Goal: Task Accomplishment & Management: Manage account settings

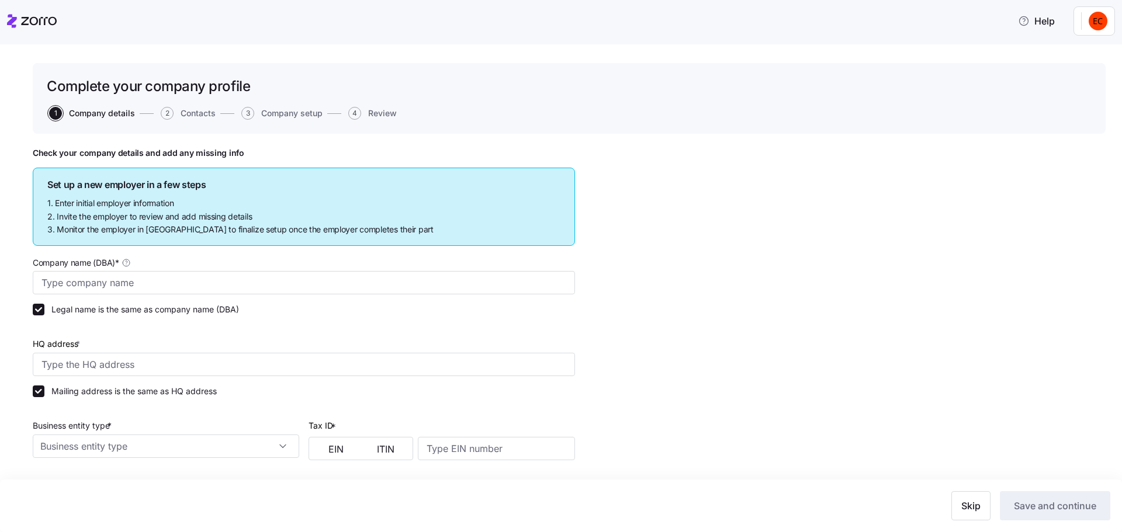
type input "Allegeant LLC"
type input "1954 Greenspring Dr suite 640, Timonium, MD 21093, USA"
type input "640955384"
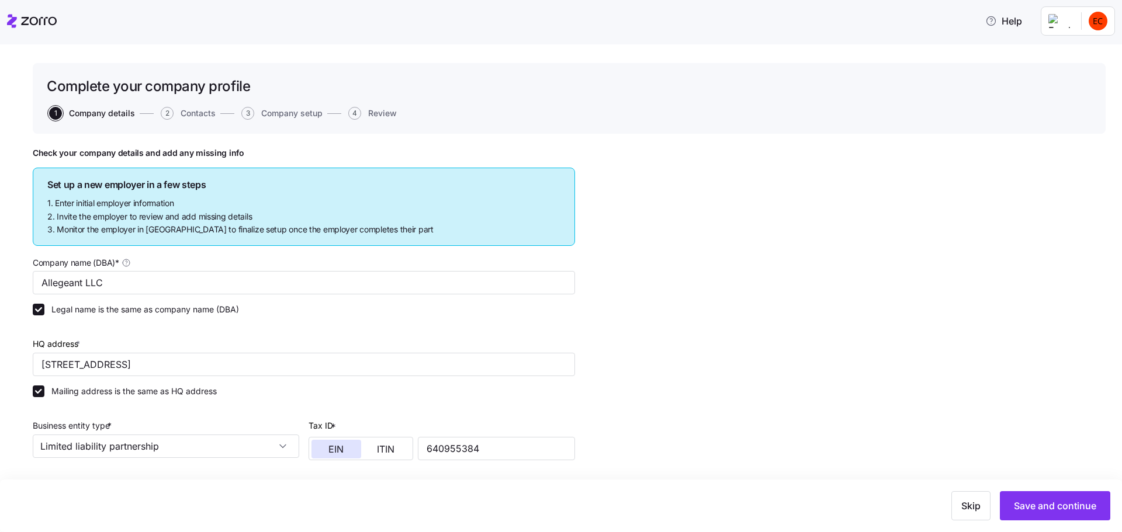
type input "Limited liability partnership"
type input "52512 - Health and Welfare Funds"
click at [12, 20] on icon at bounding box center [12, 20] width 10 height 13
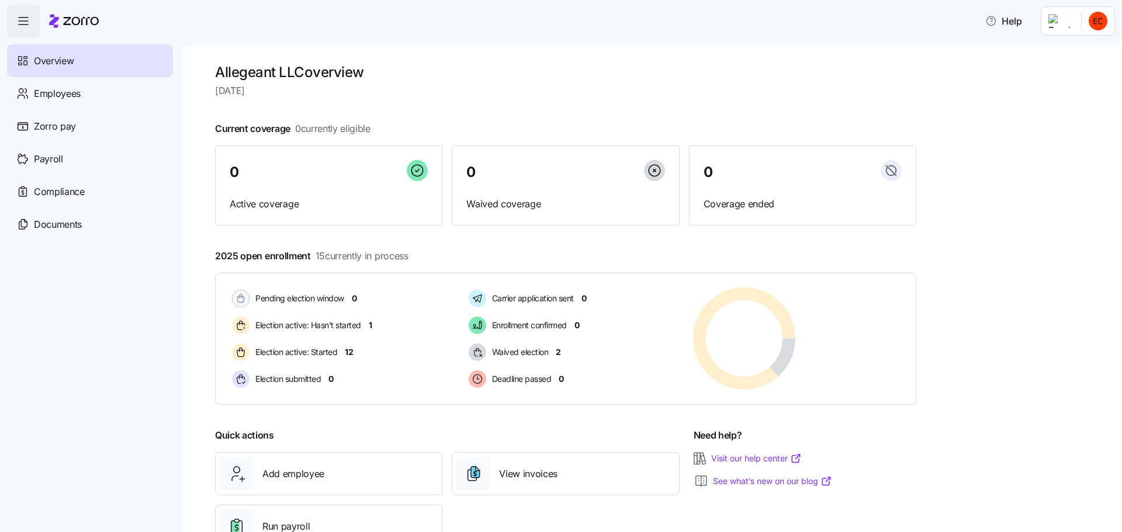
click at [6, 13] on header "Help" at bounding box center [561, 18] width 1122 height 37
click at [23, 20] on icon "button" at bounding box center [23, 21] width 14 height 14
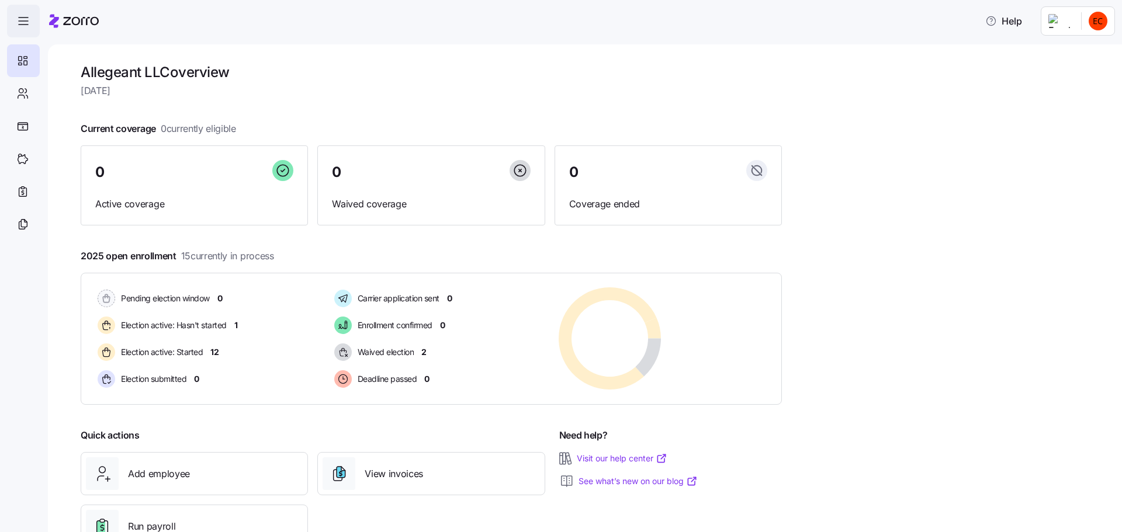
click at [29, 26] on icon "button" at bounding box center [23, 21] width 14 height 14
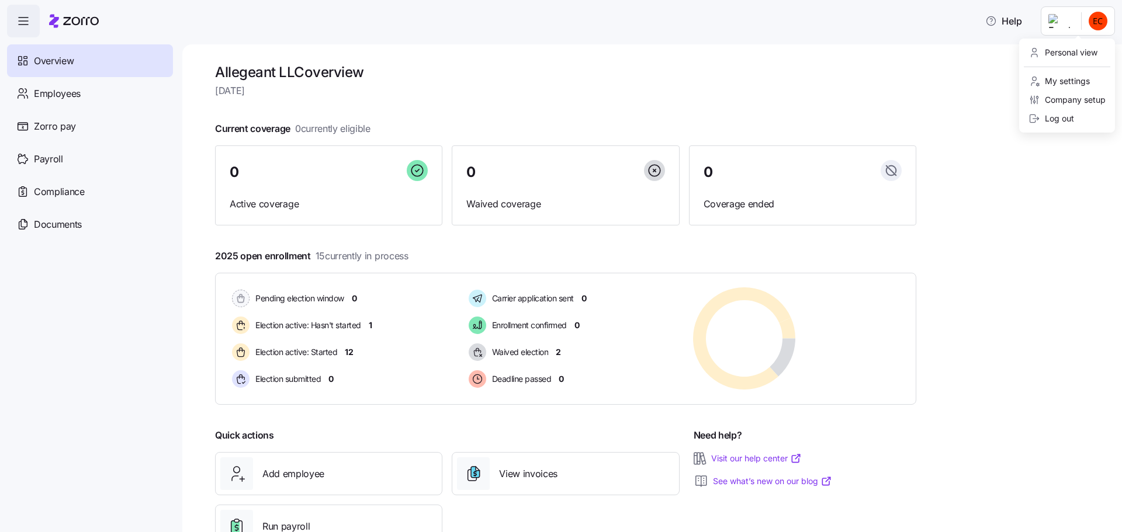
click at [1098, 24] on html "Help Overview Employees Zorro pay Payroll Compliance Documents Allegeant LLC ov…" at bounding box center [561, 262] width 1122 height 525
click at [1079, 119] on div "Log out" at bounding box center [1067, 118] width 86 height 19
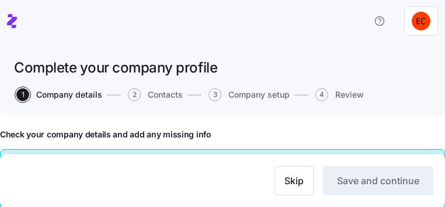
type input "Allegeant LLC"
type input "1954 Greenspring Dr suite 640, Timonium, MD 21093, USA"
type input "640955384"
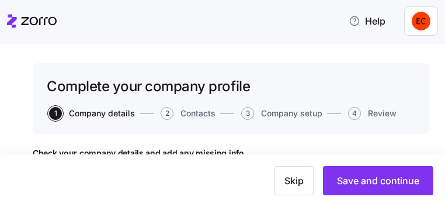
type input "Limited liability partnership"
type input "52512 - Health and Welfare Funds"
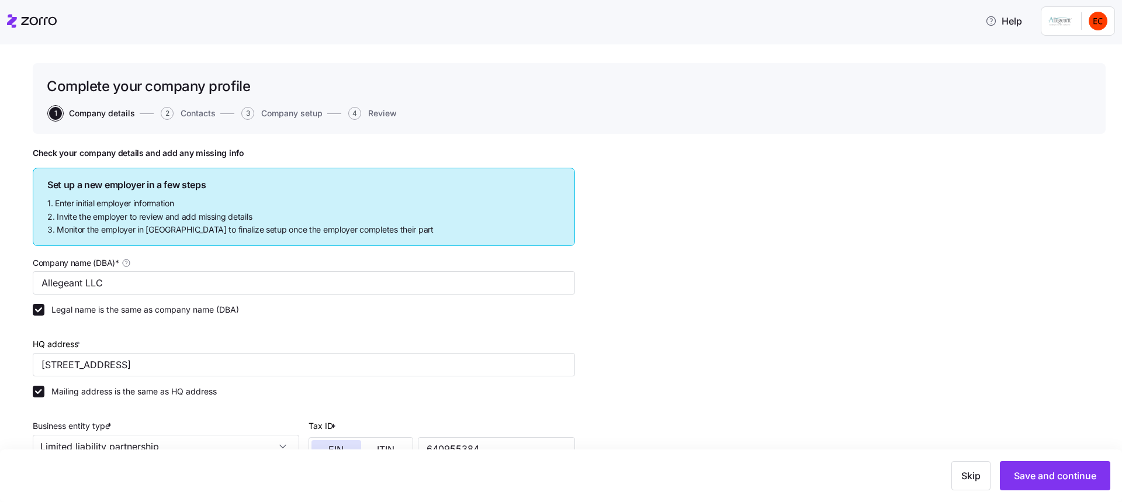
click at [20, 19] on icon at bounding box center [32, 21] width 50 height 14
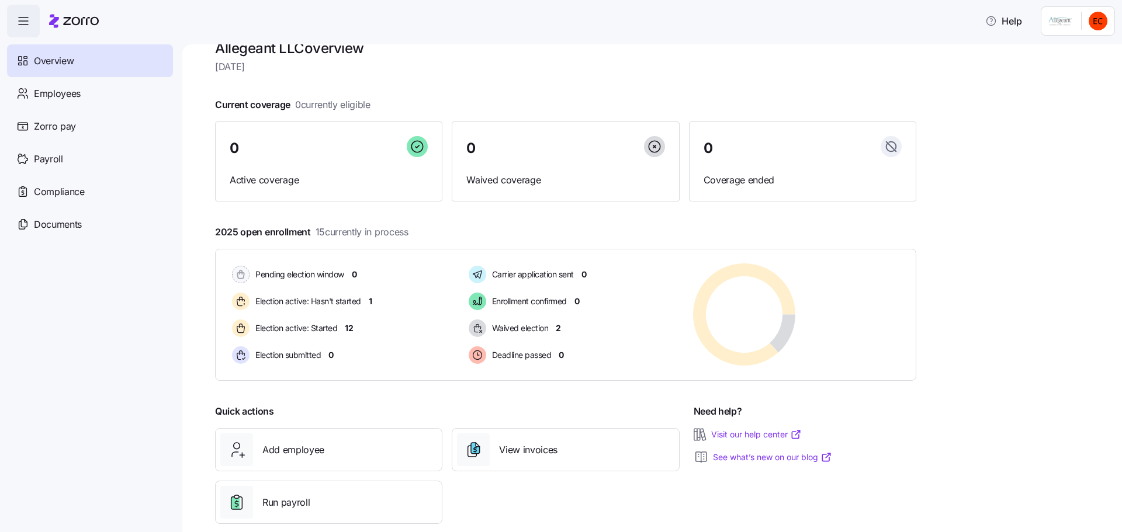
scroll to position [44, 0]
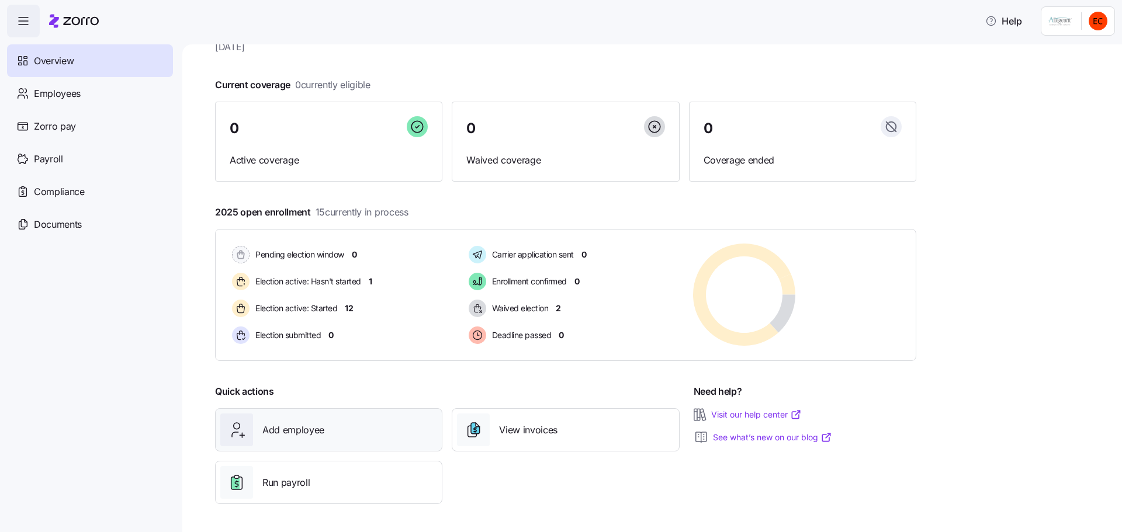
click at [293, 432] on span "Add employee" at bounding box center [293, 430] width 62 height 15
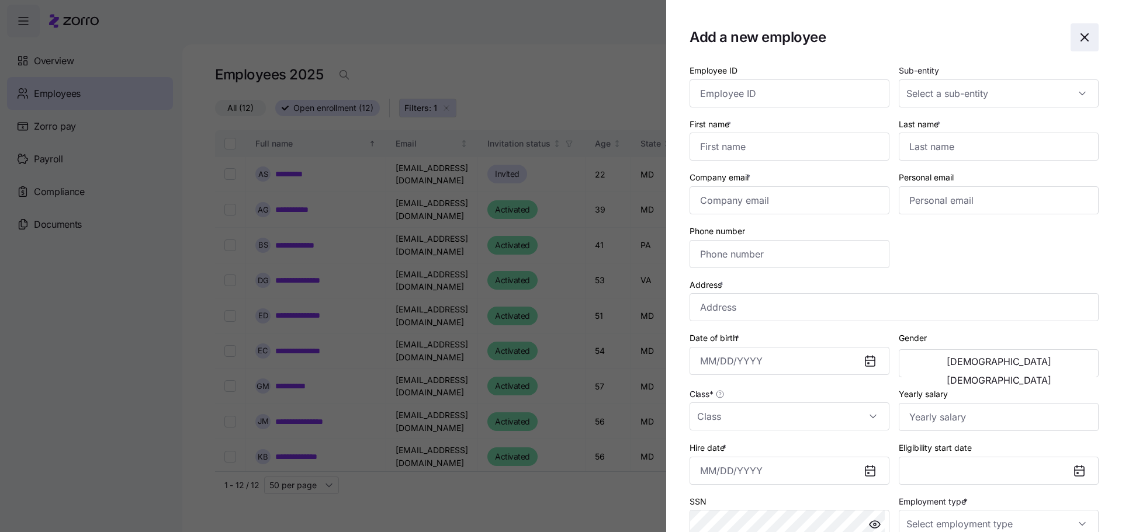
click at [897, 35] on icon "button" at bounding box center [1084, 37] width 14 height 14
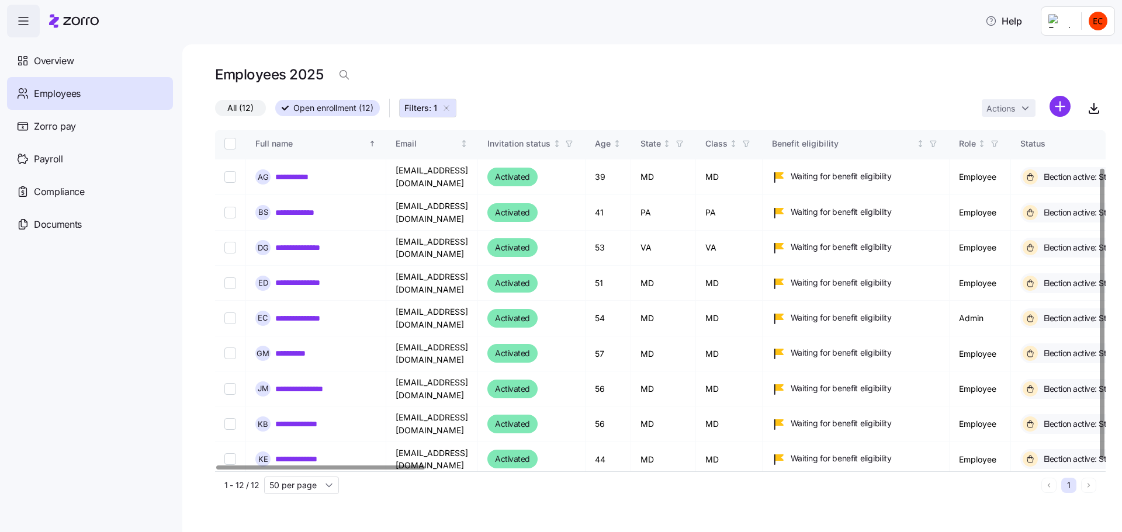
scroll to position [48, 0]
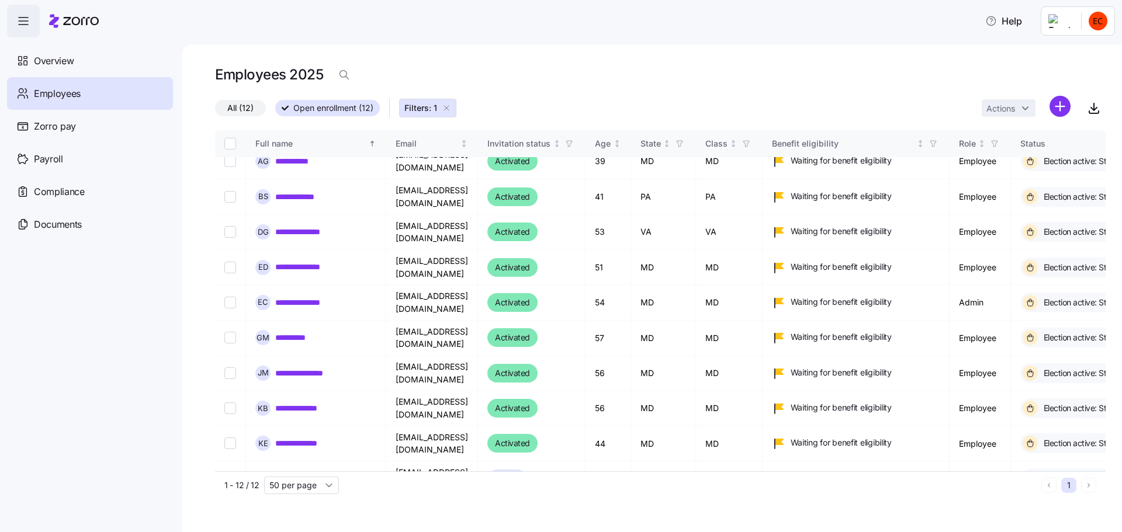
click at [53, 97] on span "Employees" at bounding box center [57, 93] width 47 height 15
click at [449, 106] on icon "button" at bounding box center [446, 107] width 9 height 9
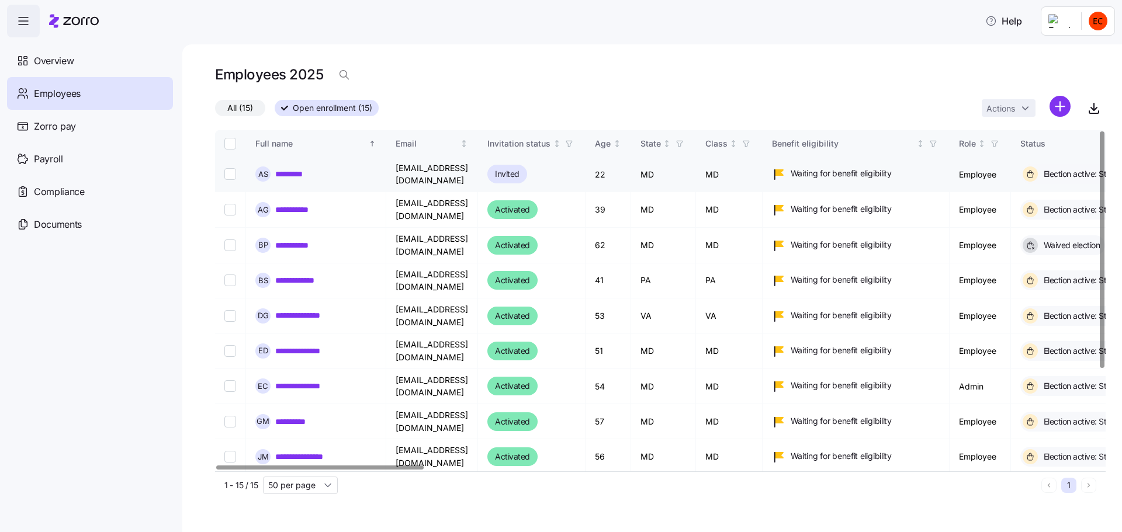
click at [227, 171] on input "Select record 1" at bounding box center [230, 174] width 12 height 12
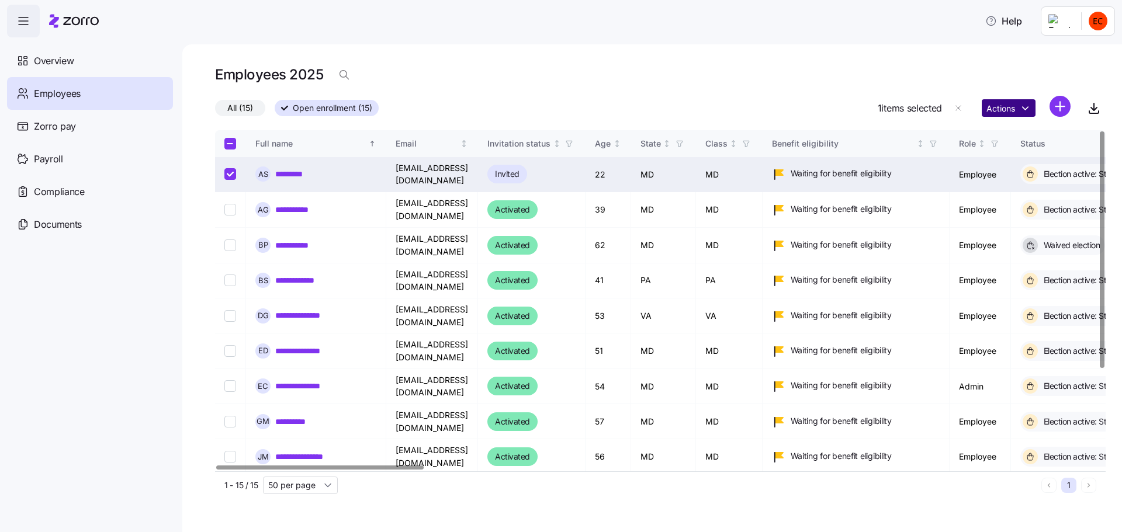
click at [897, 110] on html "**********" at bounding box center [561, 262] width 1122 height 525
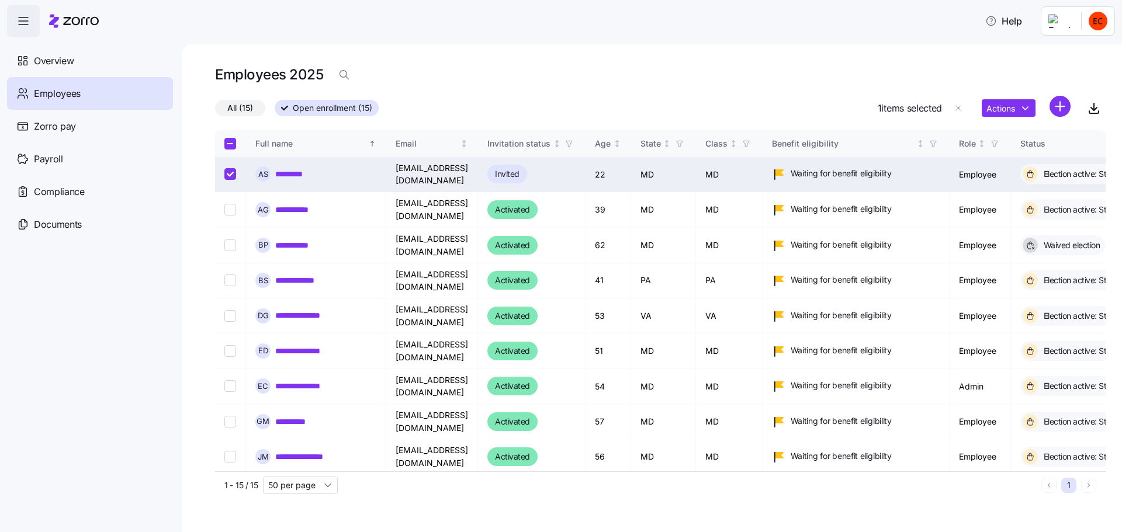
click at [823, 72] on html "**********" at bounding box center [561, 262] width 1122 height 525
click at [229, 174] on input "Select record 1" at bounding box center [230, 174] width 12 height 12
checkbox input "false"
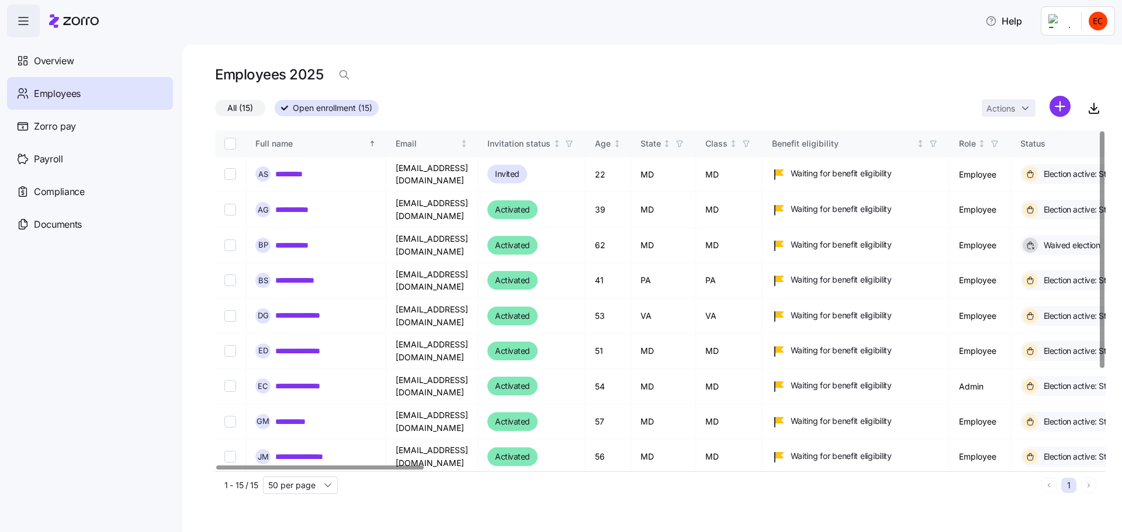
click at [446, 67] on div "Employees 2025" at bounding box center [660, 74] width 890 height 23
click at [289, 168] on link "*********" at bounding box center [295, 174] width 41 height 12
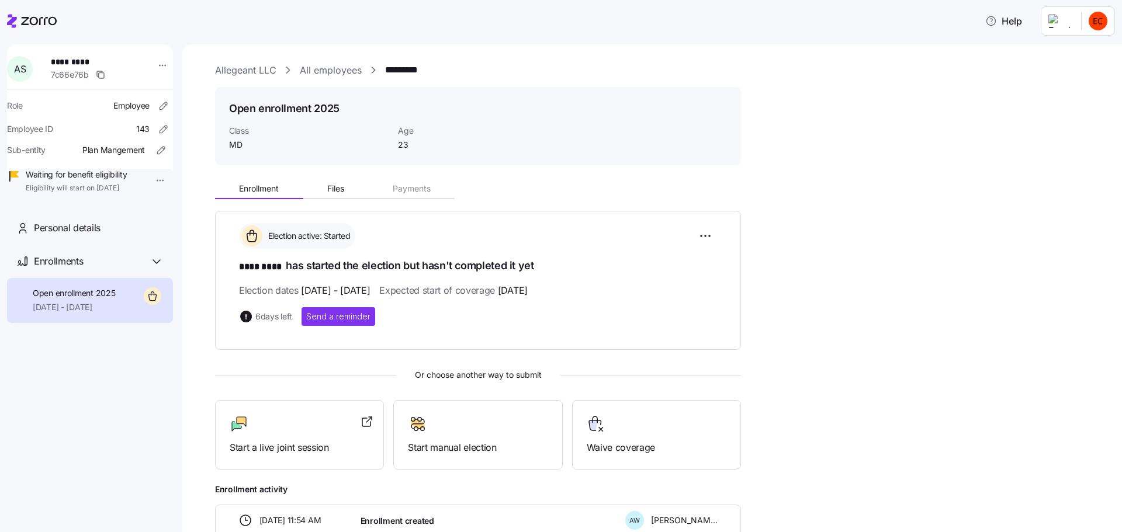
click at [9, 22] on icon at bounding box center [12, 20] width 10 height 13
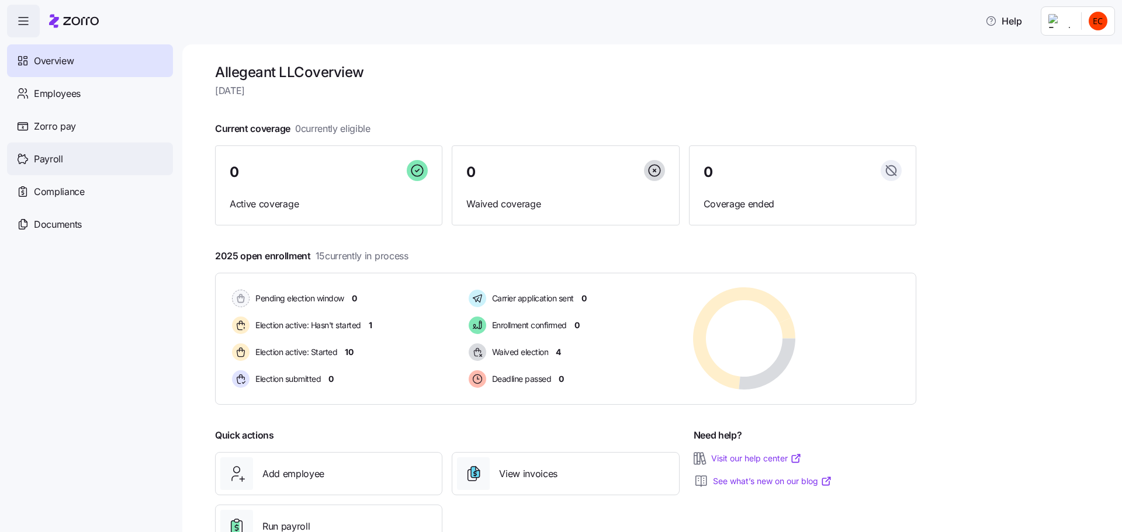
click at [45, 155] on span "Payroll" at bounding box center [48, 159] width 29 height 15
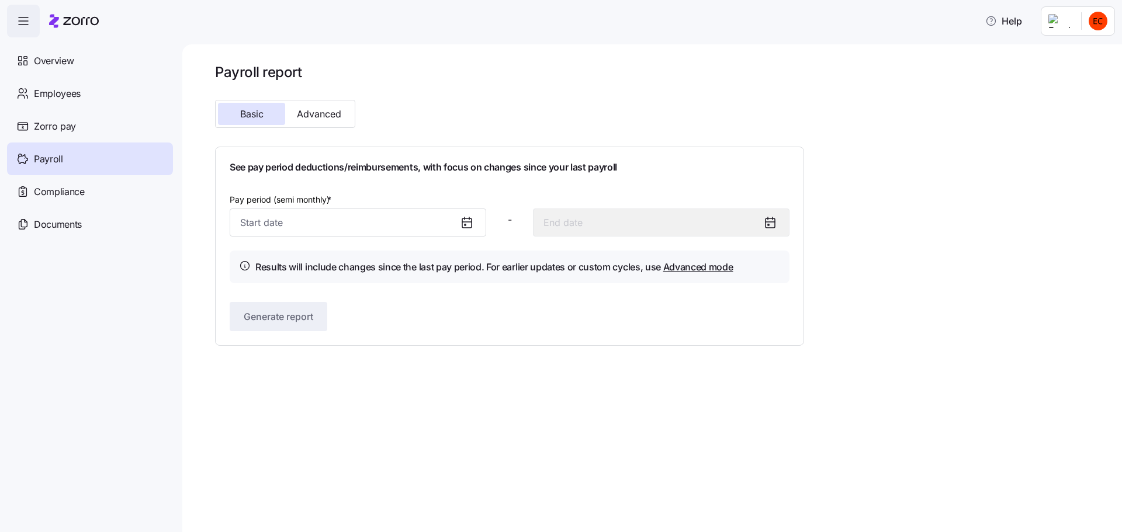
click at [469, 222] on icon at bounding box center [466, 222] width 9 height 0
click at [345, 229] on input "Pay period (semi monthly) *" at bounding box center [358, 223] width 256 height 28
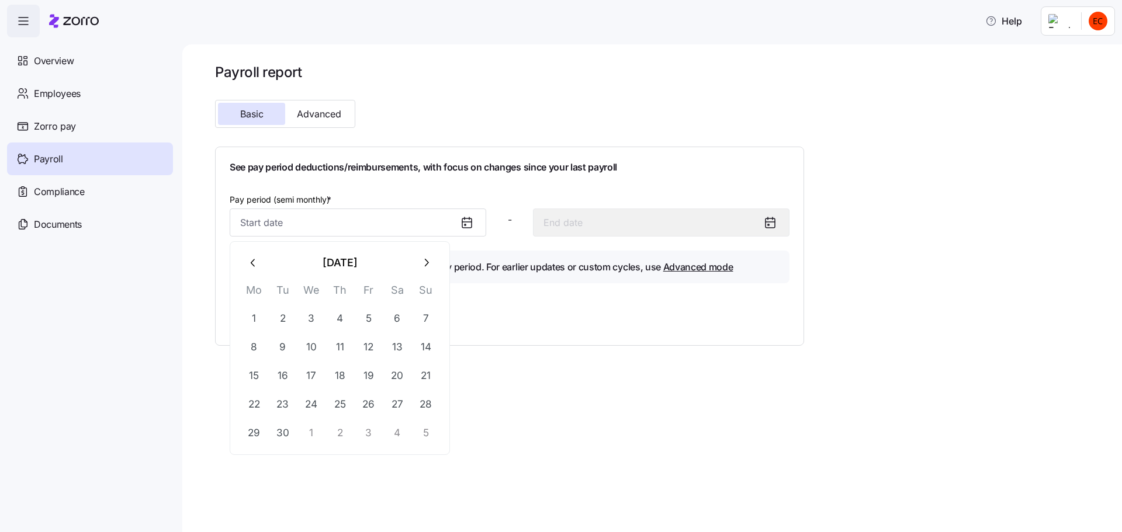
click at [359, 193] on div "Pay period (semi monthly) *" at bounding box center [358, 214] width 256 height 44
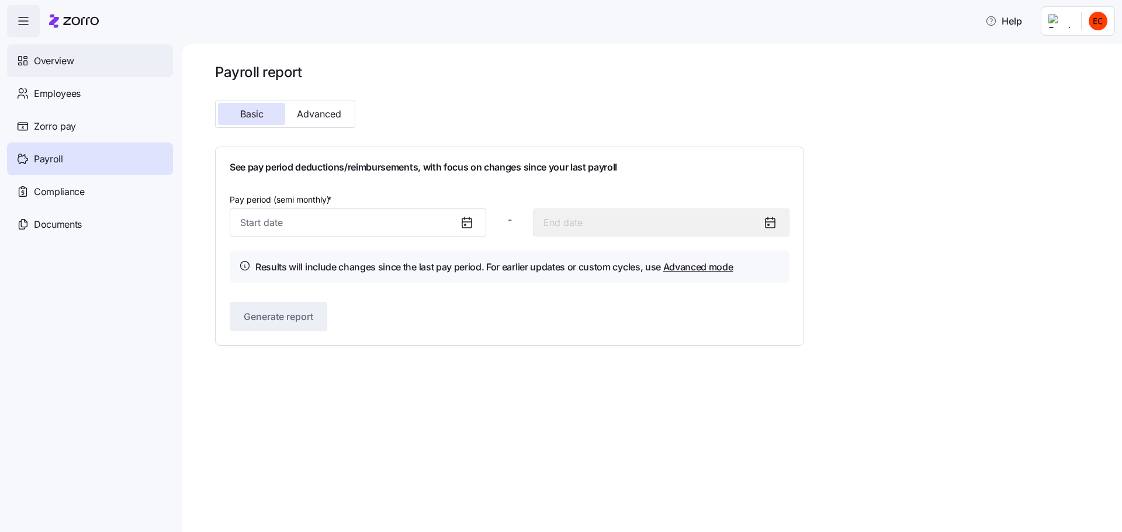
click at [40, 62] on span "Overview" at bounding box center [54, 61] width 40 height 15
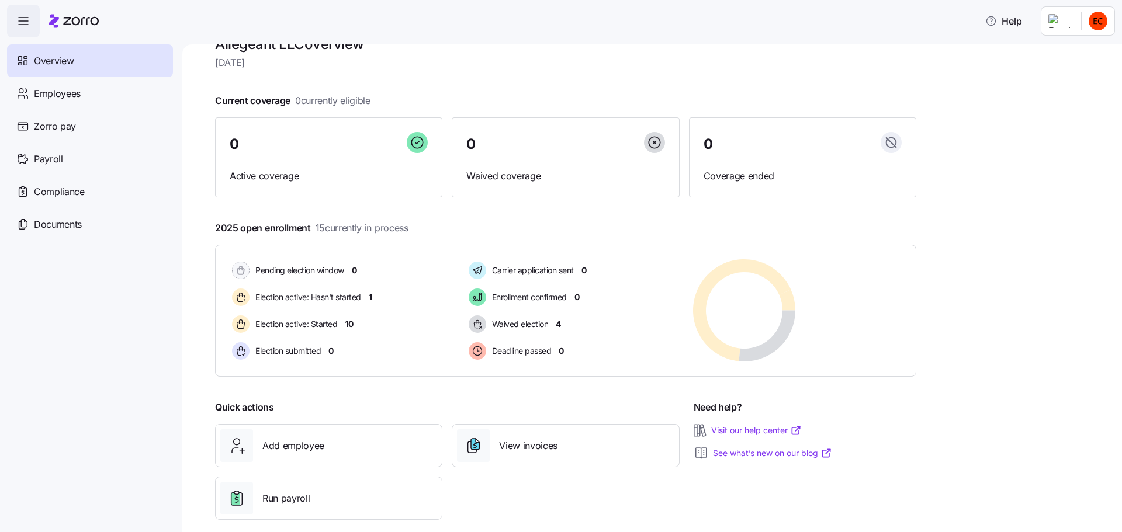
scroll to position [44, 0]
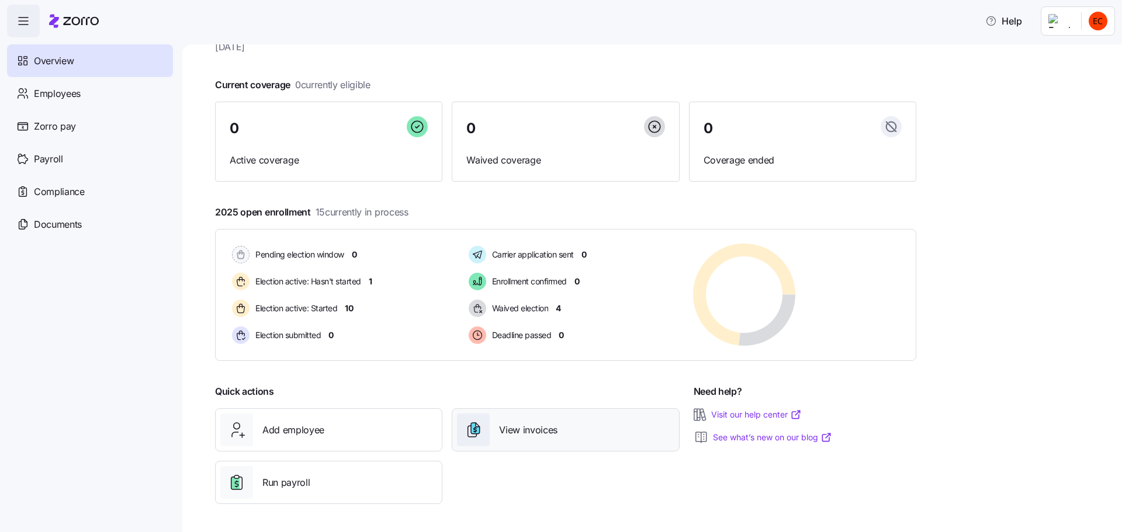
click at [509, 435] on span "View invoices" at bounding box center [528, 430] width 58 height 15
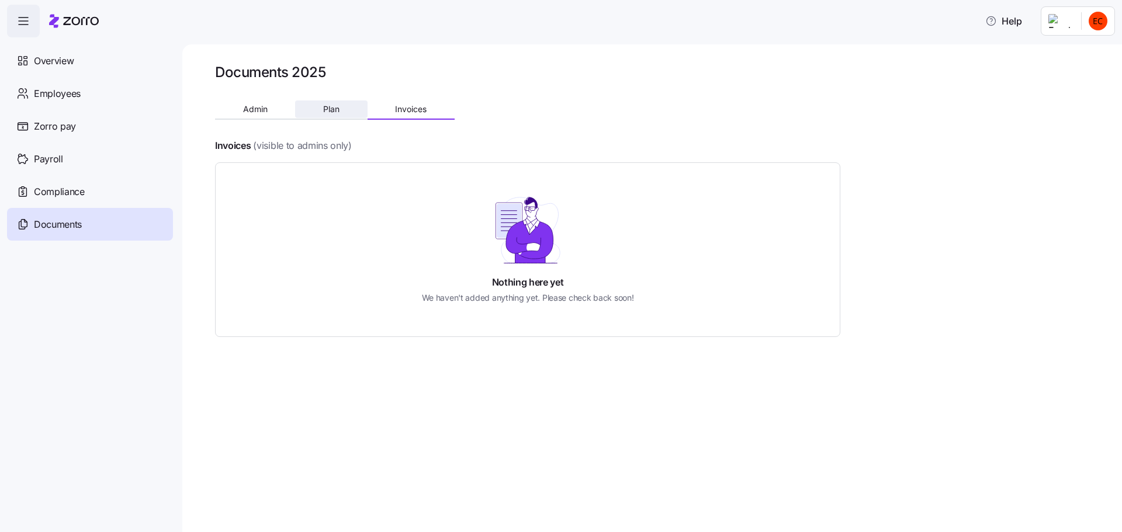
click at [330, 111] on span "Plan" at bounding box center [331, 109] width 16 height 8
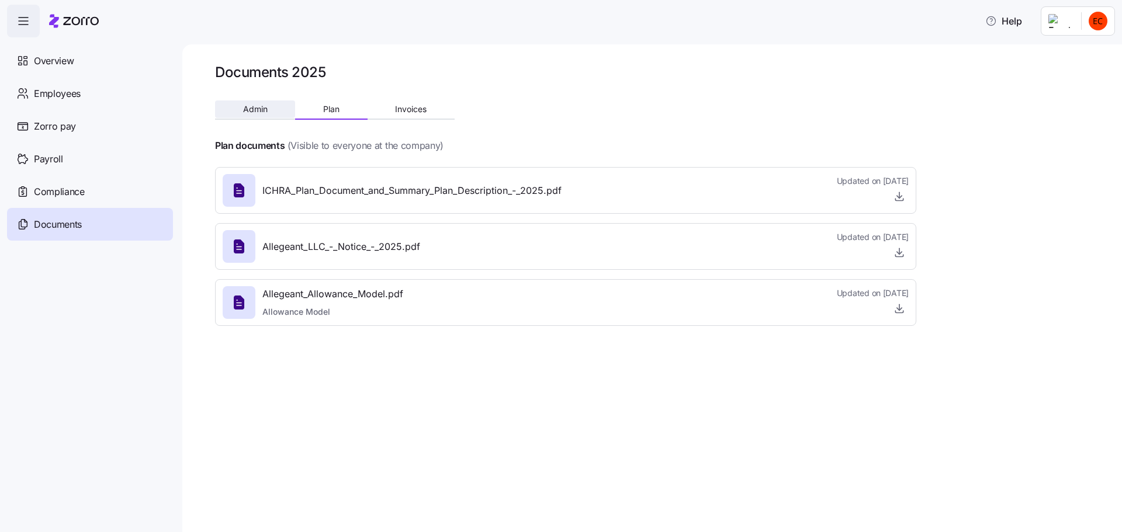
click at [255, 110] on span "Admin" at bounding box center [255, 109] width 25 height 8
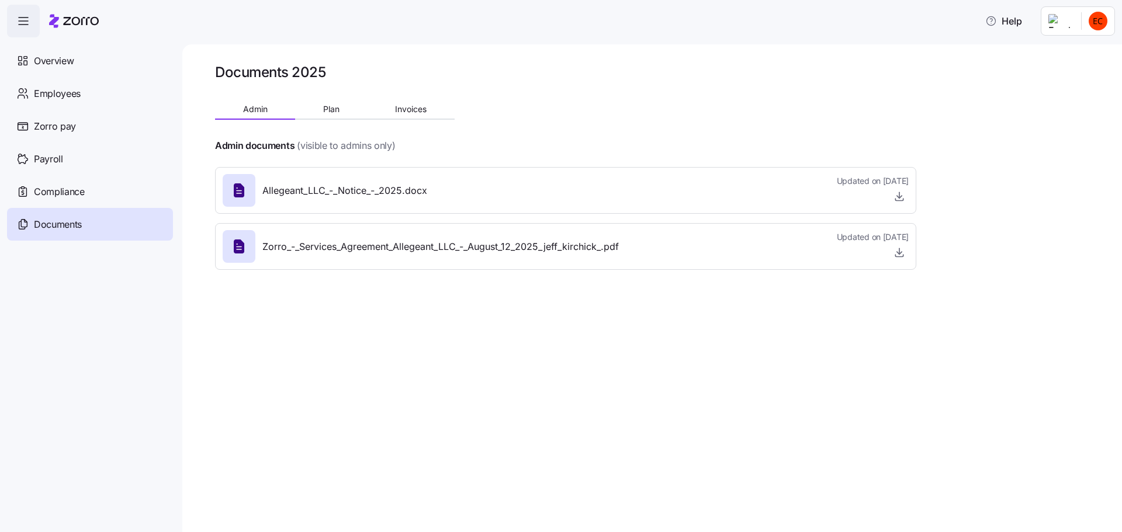
click at [897, 23] on html "Help Overview Employees Zorro pay Payroll Compliance Documents Documents 2025 A…" at bounding box center [561, 262] width 1122 height 525
click at [897, 119] on div "Log out" at bounding box center [1051, 118] width 46 height 13
